Goal: Task Accomplishment & Management: Use online tool/utility

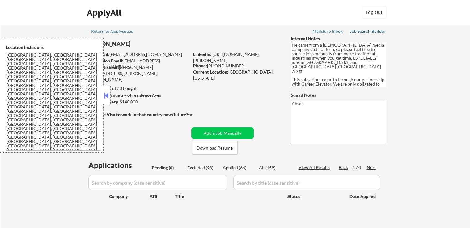
click at [364, 30] on div "Job Search Builder" at bounding box center [368, 31] width 36 height 4
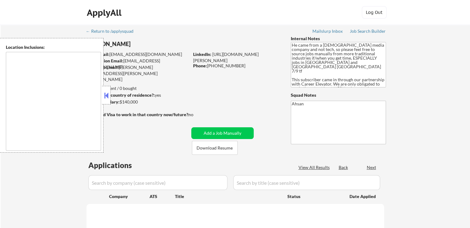
click at [105, 99] on button at bounding box center [106, 95] width 7 height 9
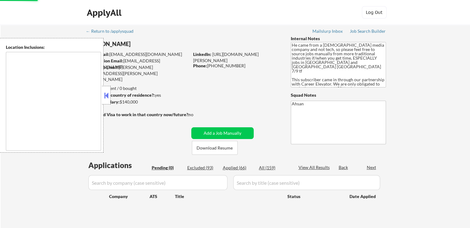
click at [105, 99] on button at bounding box center [106, 95] width 7 height 9
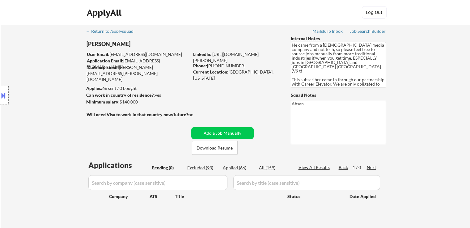
click at [41, 122] on div "Location Inclusions: [GEOGRAPHIC_DATA], [GEOGRAPHIC_DATA] [GEOGRAPHIC_DATA], [G…" at bounding box center [55, 95] width 111 height 115
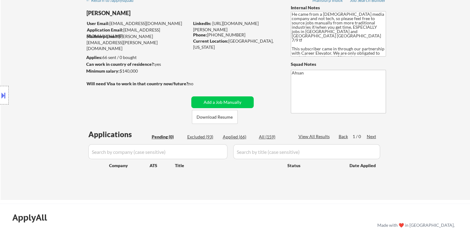
click at [41, 115] on div "Location Inclusions: [GEOGRAPHIC_DATA], [GEOGRAPHIC_DATA] [GEOGRAPHIC_DATA], [G…" at bounding box center [55, 95] width 111 height 115
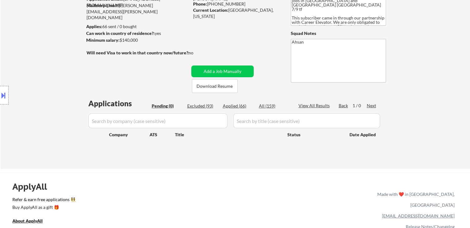
scroll to position [93, 0]
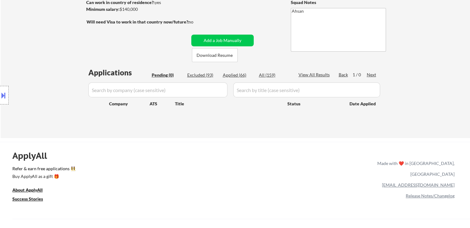
click at [40, 108] on div "Location Inclusions: [GEOGRAPHIC_DATA], [GEOGRAPHIC_DATA] [GEOGRAPHIC_DATA], [G…" at bounding box center [55, 95] width 111 height 115
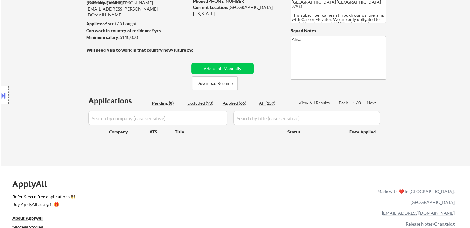
scroll to position [0, 0]
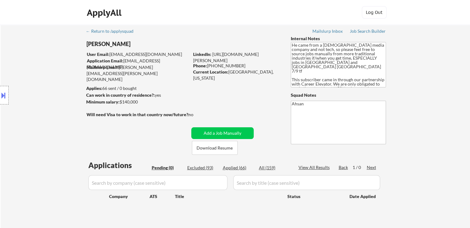
click at [40, 108] on div "Location Inclusions: [GEOGRAPHIC_DATA], [GEOGRAPHIC_DATA] [GEOGRAPHIC_DATA], [G…" at bounding box center [55, 95] width 111 height 115
click at [54, 122] on div "Location Inclusions: [GEOGRAPHIC_DATA], [GEOGRAPHIC_DATA] [GEOGRAPHIC_DATA], [G…" at bounding box center [55, 95] width 111 height 115
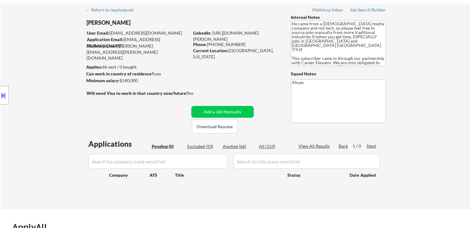
scroll to position [62, 0]
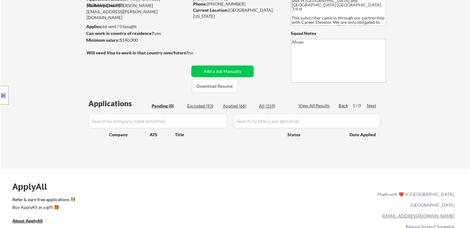
click at [57, 120] on div "Location Inclusions: [GEOGRAPHIC_DATA], [GEOGRAPHIC_DATA] [GEOGRAPHIC_DATA], [G…" at bounding box center [55, 95] width 111 height 115
click at [321, 21] on textarea "He came from a [DEMOGRAPHIC_DATA] media company and not tech, so please feel fr…" at bounding box center [338, 2] width 95 height 45
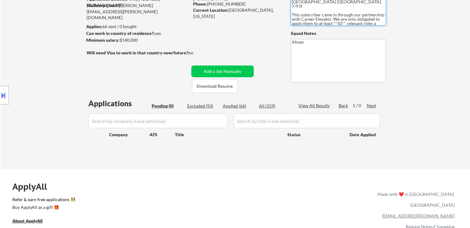
scroll to position [4, 0]
drag, startPoint x: 362, startPoint y: 21, endPoint x: 289, endPoint y: 2, distance: 75.9
click at [289, 2] on div "← Return to /applysquad Mailslurp Inbox Job Search Builder [PERSON_NAME] User E…" at bounding box center [235, 63] width 309 height 201
click at [416, 64] on div "← Return to /applysquad Mailslurp Inbox Job Search Builder [PERSON_NAME] User E…" at bounding box center [236, 66] width 470 height 206
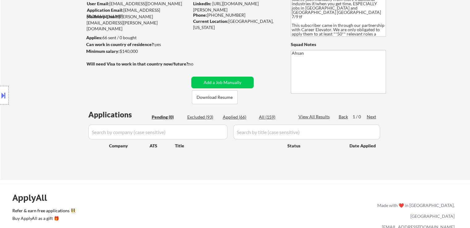
scroll to position [155, 0]
